Goal: Task Accomplishment & Management: Complete application form

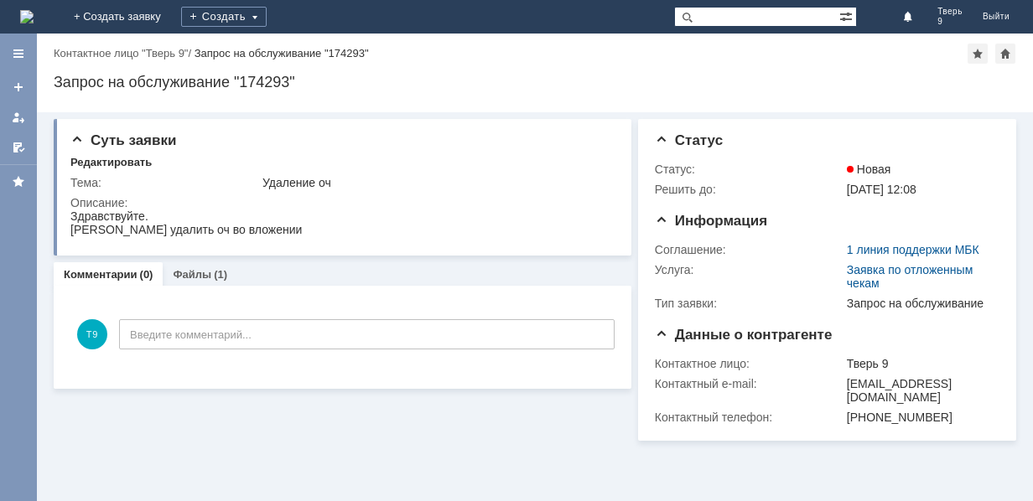
click at [34, 13] on img at bounding box center [26, 16] width 13 height 13
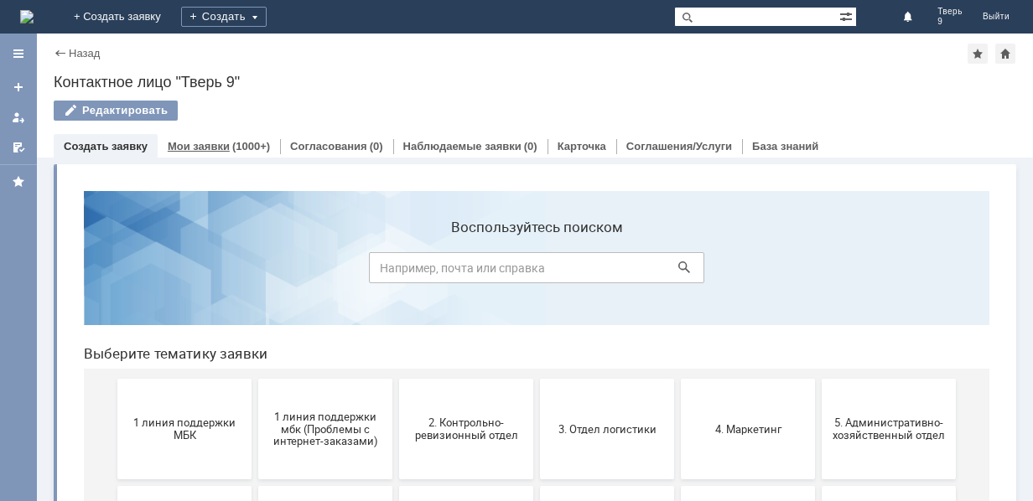
click at [232, 146] on div "(1000+)" at bounding box center [251, 146] width 38 height 13
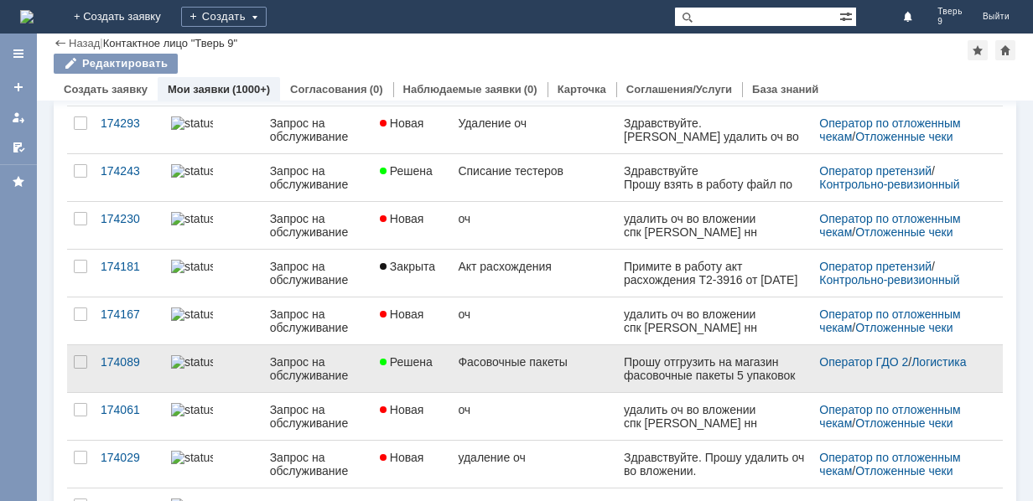
click at [535, 369] on link "Фасовочные пакеты" at bounding box center [534, 368] width 166 height 47
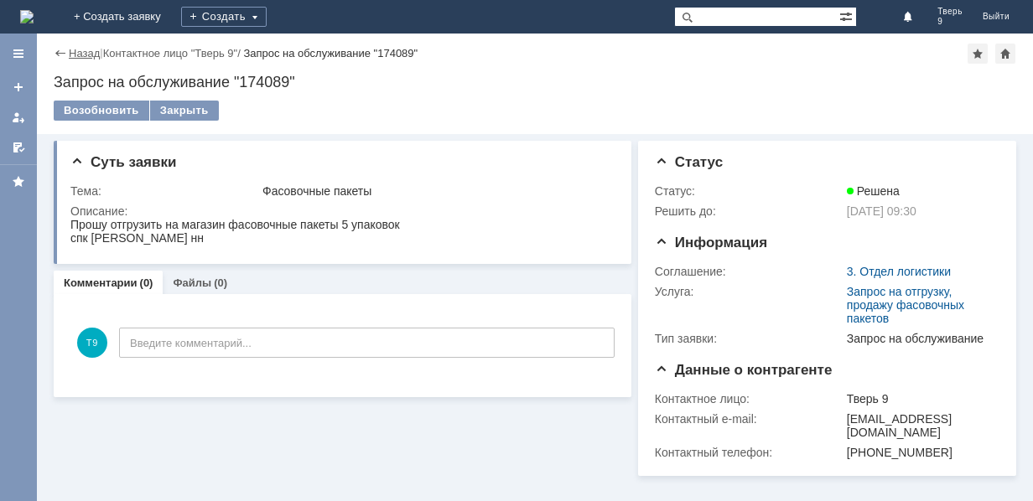
click at [88, 49] on link "Назад" at bounding box center [84, 53] width 31 height 13
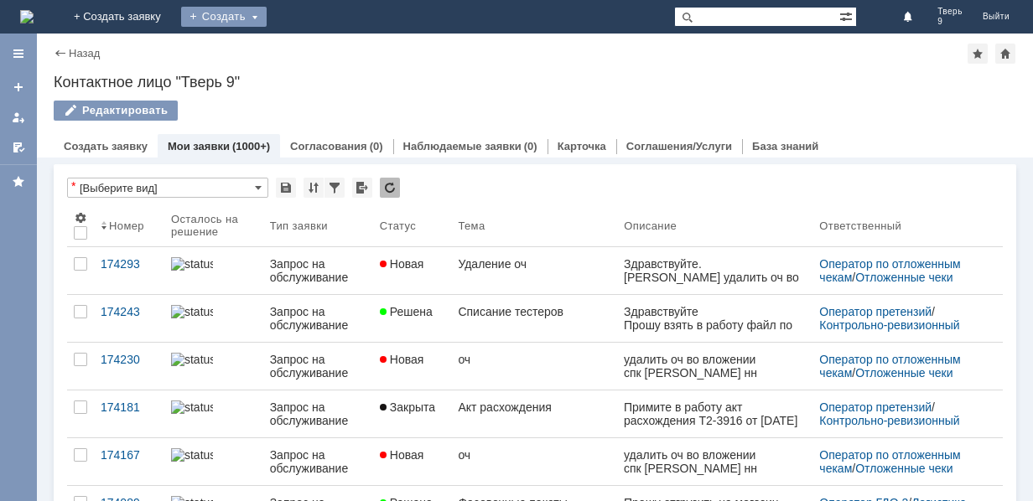
click at [267, 20] on div "Создать" at bounding box center [224, 17] width 86 height 20
click at [312, 54] on link "Заявка" at bounding box center [247, 50] width 127 height 20
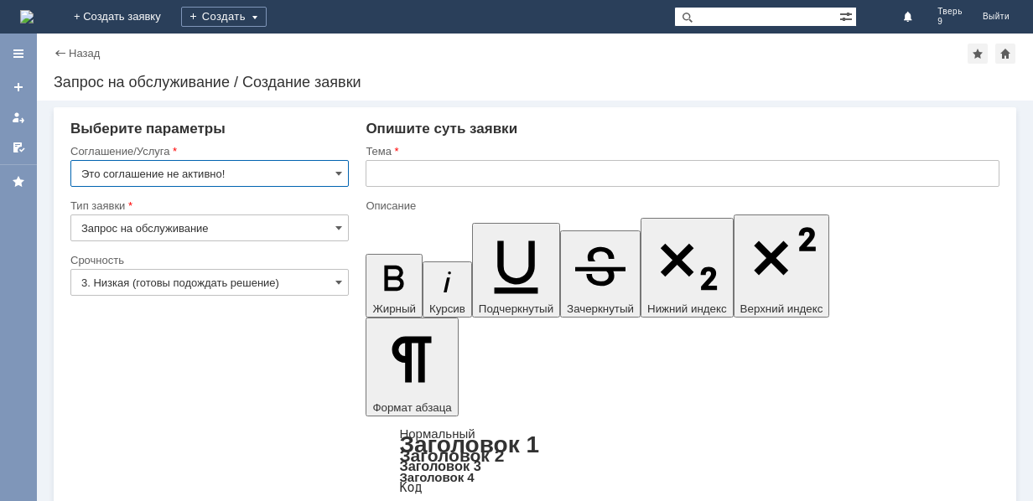
click at [303, 172] on input "Это соглашение не активно!" at bounding box center [209, 173] width 278 height 27
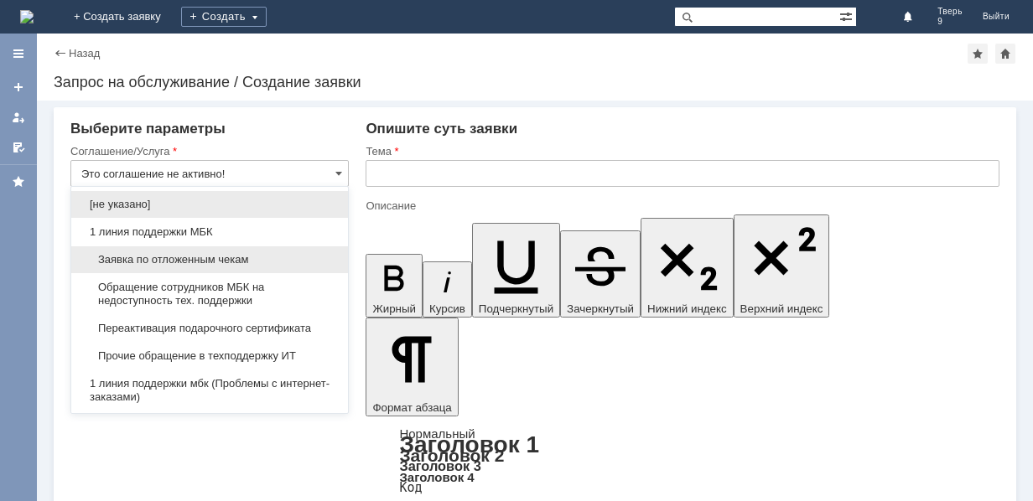
click at [236, 252] on div "Заявка по отложенным чекам" at bounding box center [209, 259] width 277 height 27
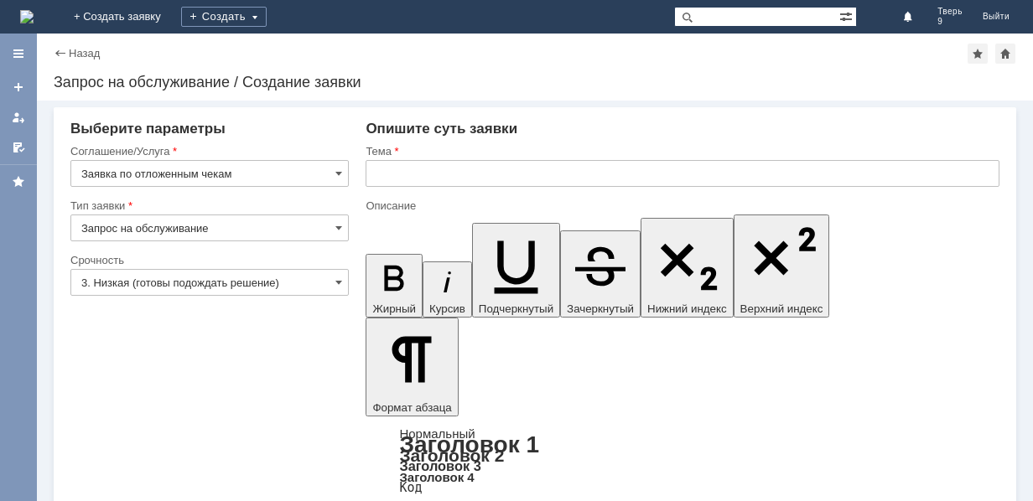
type input "Заявка по отложенным чекам"
click at [413, 167] on input "text" at bounding box center [683, 173] width 634 height 27
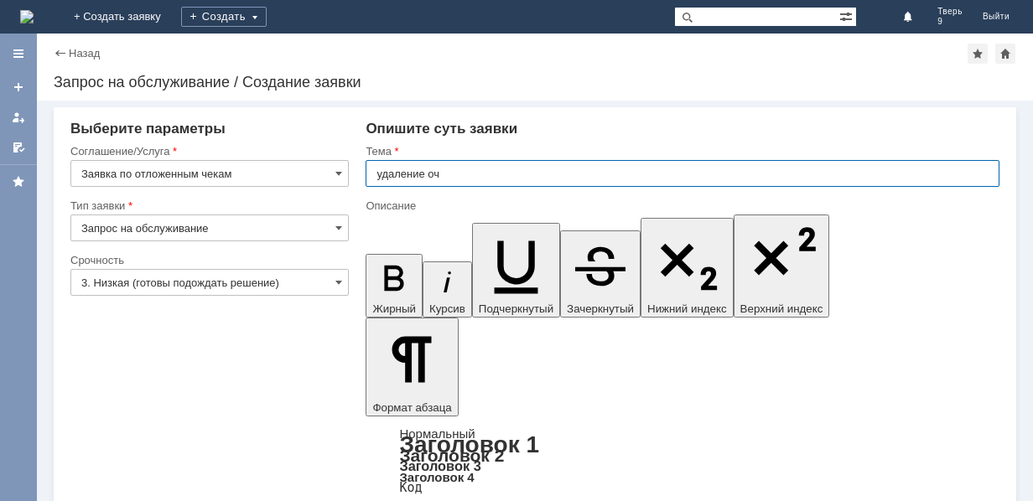
type input "удаление оч"
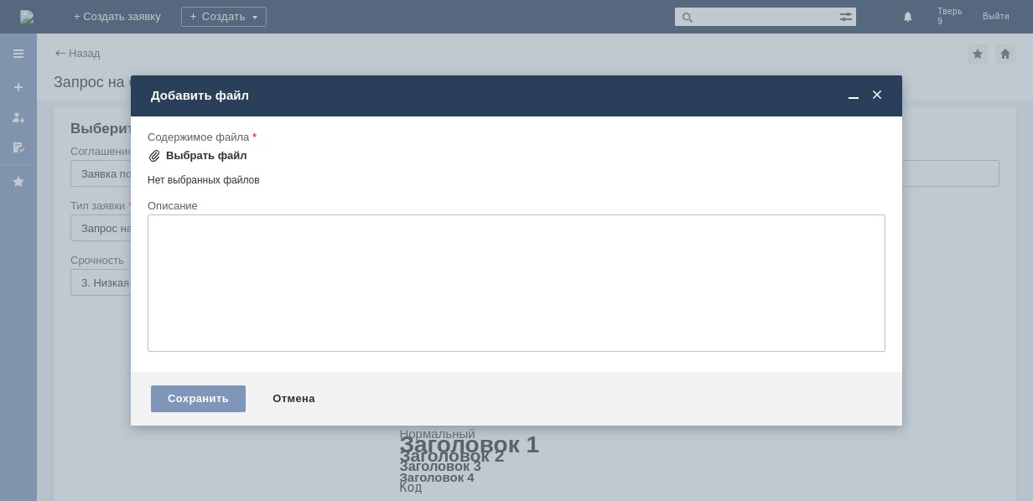
click at [192, 160] on div "Выбрать файл" at bounding box center [206, 155] width 81 height 13
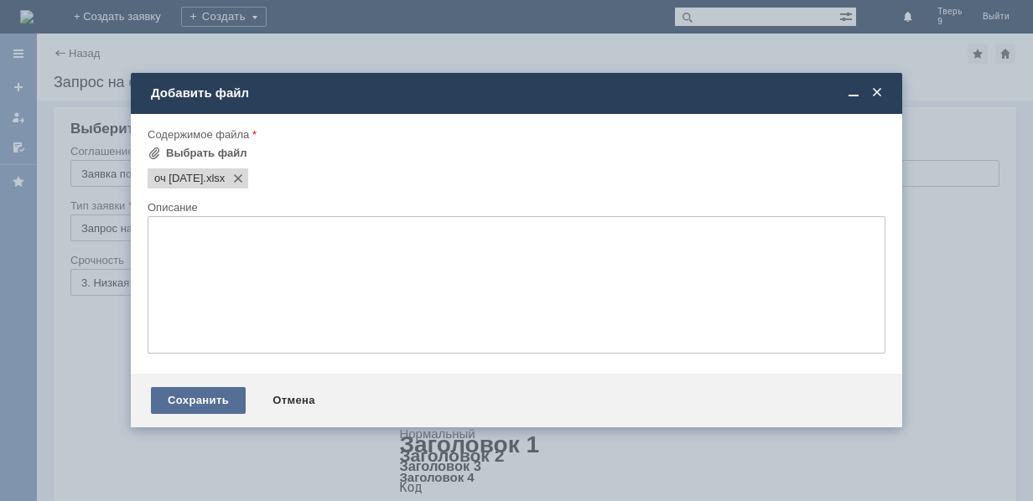
click at [200, 400] on div "Сохранить" at bounding box center [198, 400] width 95 height 27
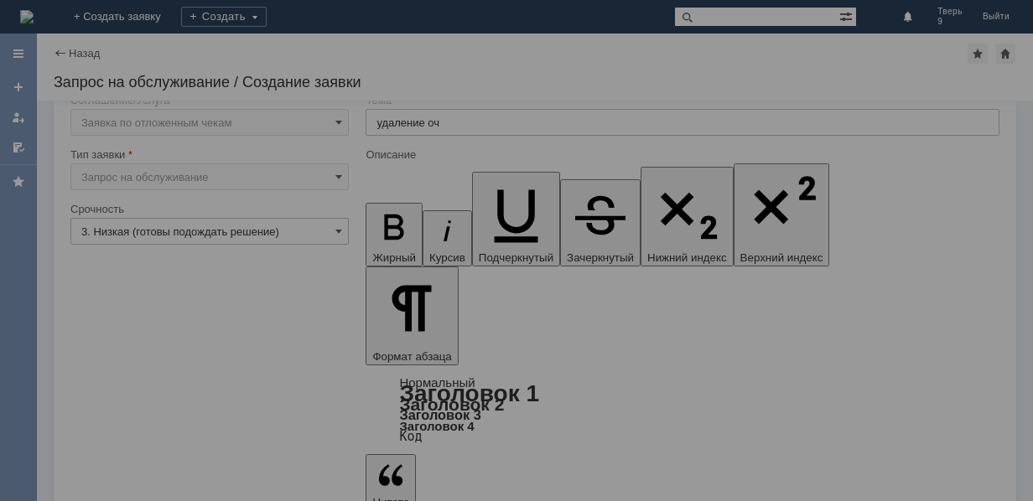
click at [137, 472] on div at bounding box center [516, 250] width 1033 height 501
